Goal: Find specific page/section: Find specific page/section

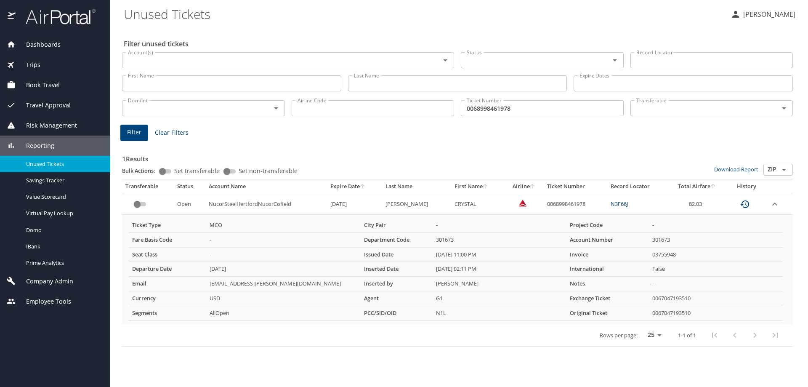
click at [48, 280] on span "Company Admin" at bounding box center [45, 281] width 58 height 9
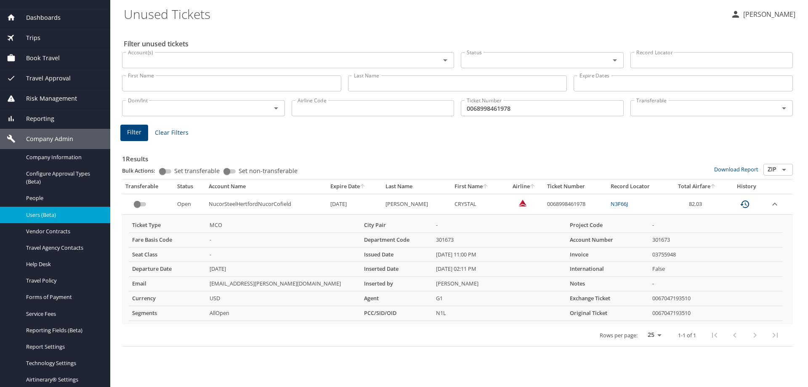
scroll to position [42, 0]
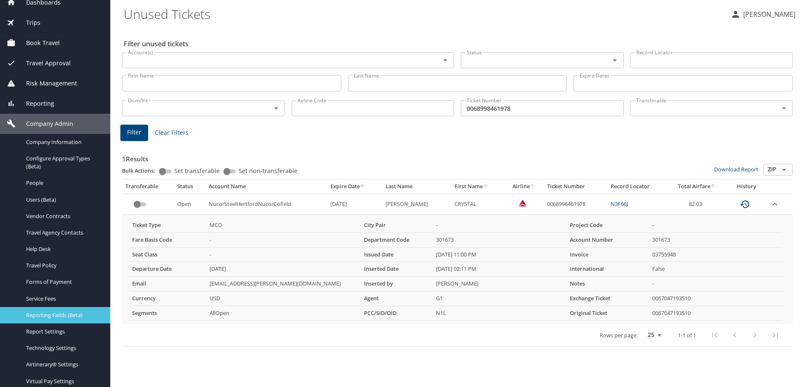
click at [69, 313] on span "Reporting Fields (Beta)" at bounding box center [63, 315] width 74 height 8
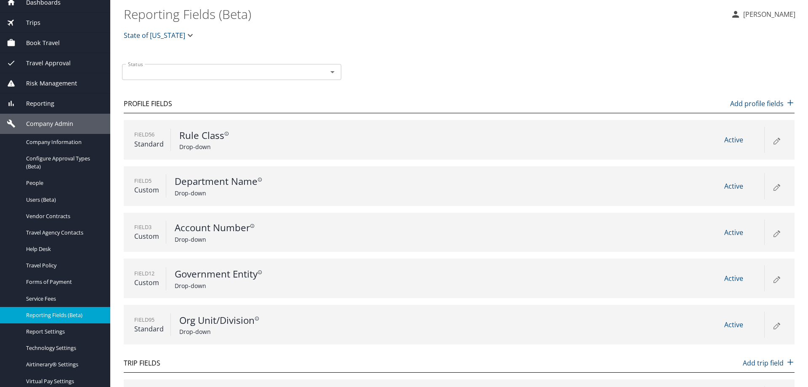
click at [185, 37] on icon "button" at bounding box center [190, 35] width 10 height 10
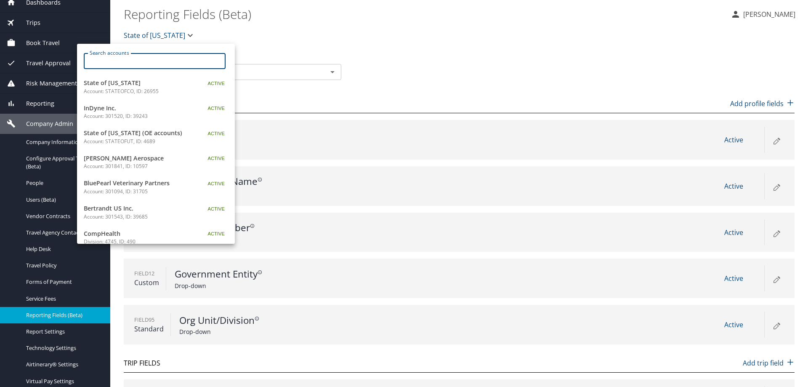
click at [132, 56] on input "Search accounts" at bounding box center [157, 61] width 136 height 16
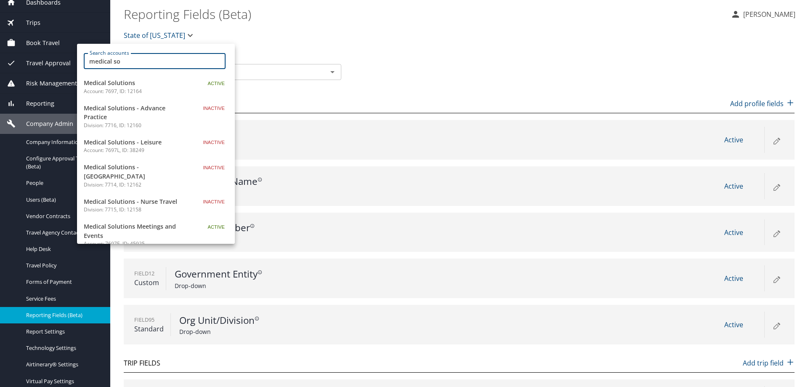
type input "medical so"
click at [114, 94] on p "Account: 7697, ID: 12164" at bounding box center [136, 92] width 105 height 8
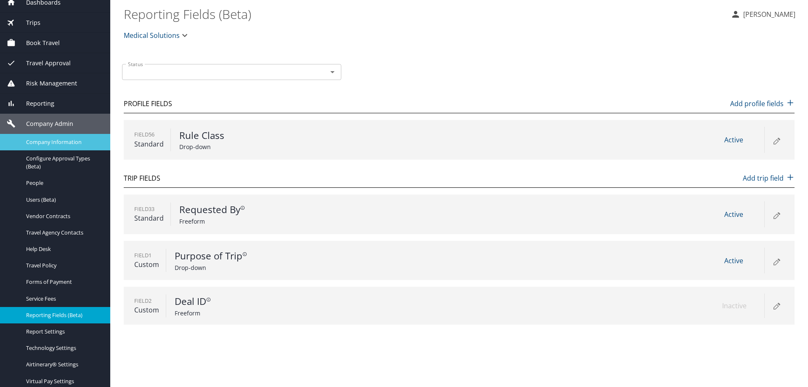
click at [58, 140] on span "Company Information" at bounding box center [63, 142] width 74 height 8
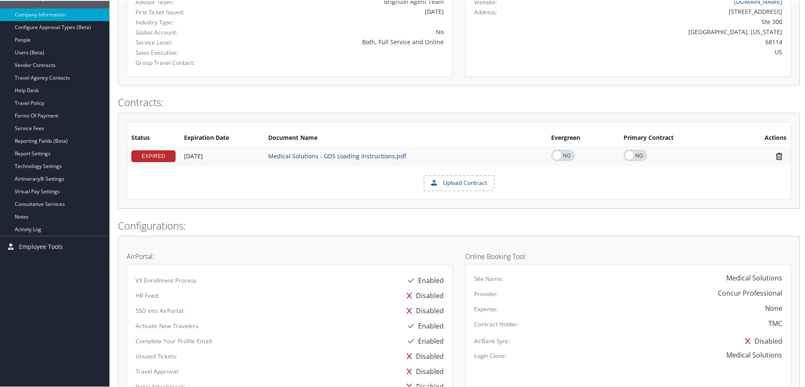
scroll to position [162, 0]
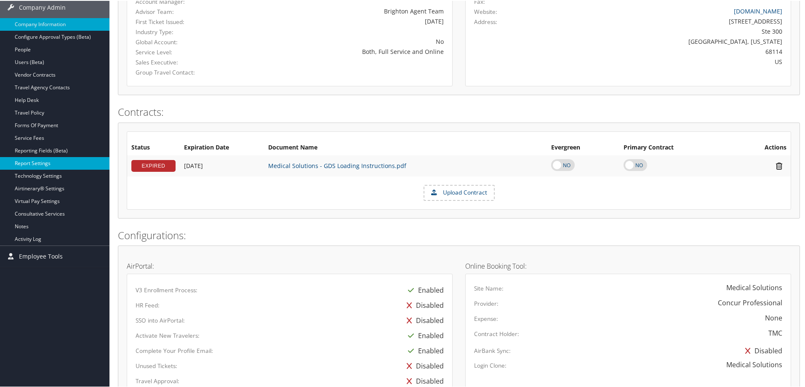
click at [64, 163] on link "Report Settings" at bounding box center [54, 162] width 109 height 13
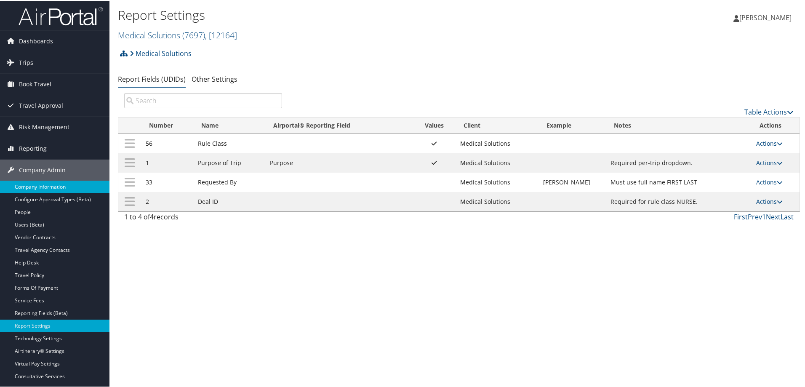
click at [36, 188] on link "Company Information" at bounding box center [54, 186] width 109 height 13
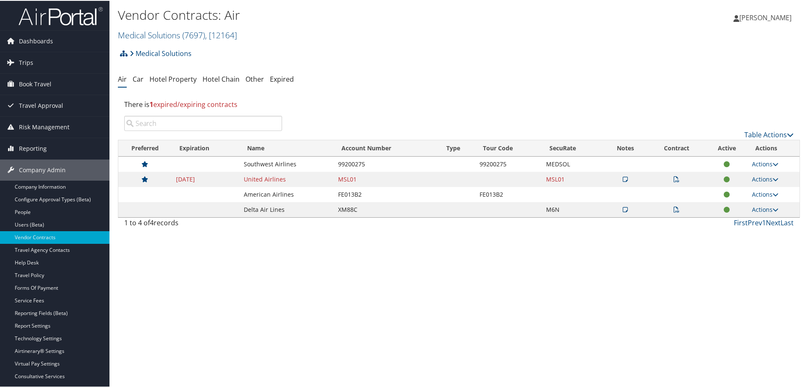
click at [549, 164] on td "MEDSOL" at bounding box center [573, 163] width 62 height 15
copy td "MEDSOL"
